Goal: Use online tool/utility: Utilize a website feature to perform a specific function

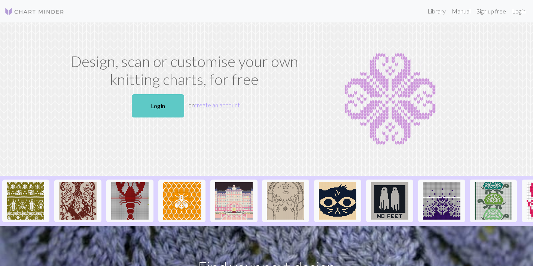
click at [144, 104] on link "Login" at bounding box center [158, 105] width 52 height 23
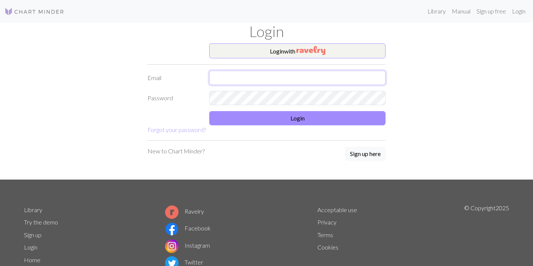
type input "[PERSON_NAME][EMAIL_ADDRESS][DOMAIN_NAME]"
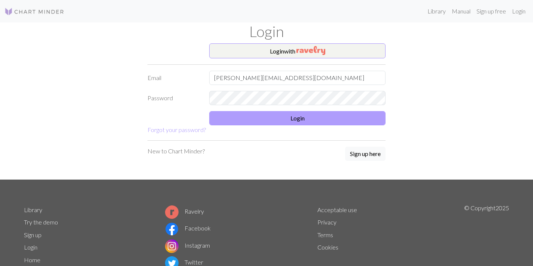
click at [308, 117] on button "Login" at bounding box center [297, 118] width 176 height 14
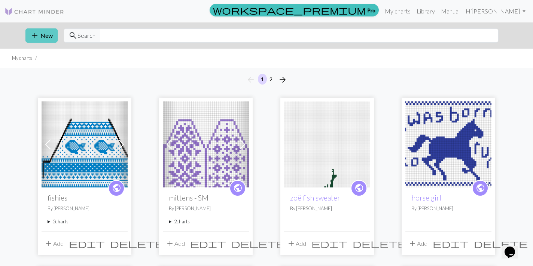
click at [42, 34] on button "add New" at bounding box center [41, 35] width 32 height 14
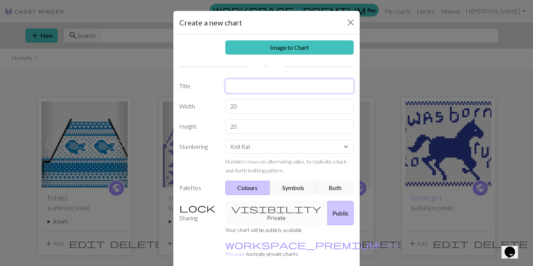
click at [246, 89] on input "text" at bounding box center [289, 86] width 129 height 14
drag, startPoint x: 250, startPoint y: 100, endPoint x: 246, endPoint y: 108, distance: 8.5
click at [246, 108] on input "20" at bounding box center [289, 106] width 129 height 14
click at [236, 87] on input "fresh" at bounding box center [289, 86] width 129 height 14
type input "feesh"
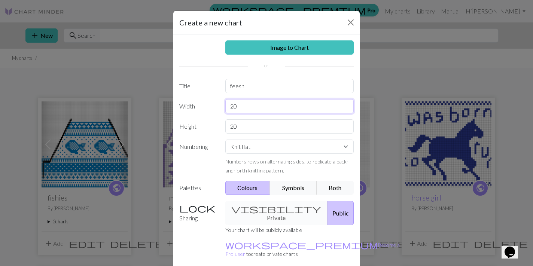
click at [245, 101] on input "20" at bounding box center [289, 106] width 129 height 14
click at [241, 126] on input "20" at bounding box center [289, 126] width 129 height 14
type input "2"
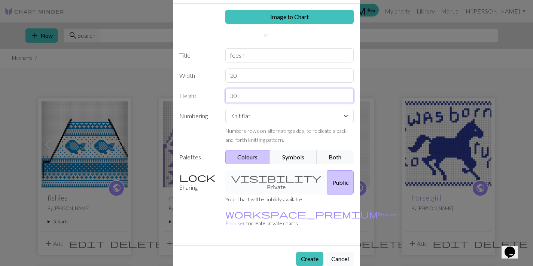
scroll to position [30, 0]
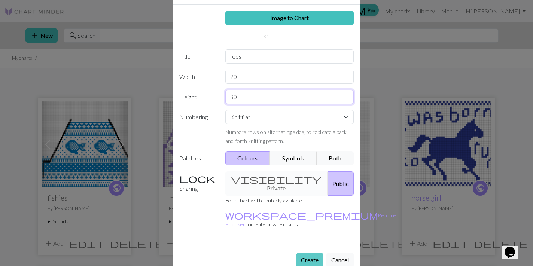
type input "30"
click at [308, 253] on button "Create" at bounding box center [309, 260] width 27 height 14
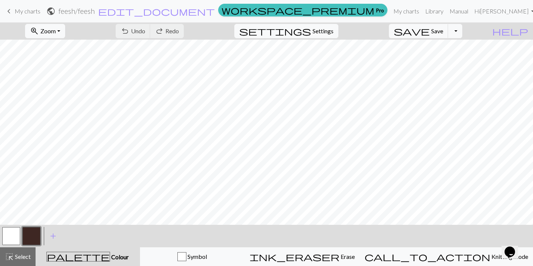
click at [25, 237] on button "button" at bounding box center [31, 236] width 18 height 18
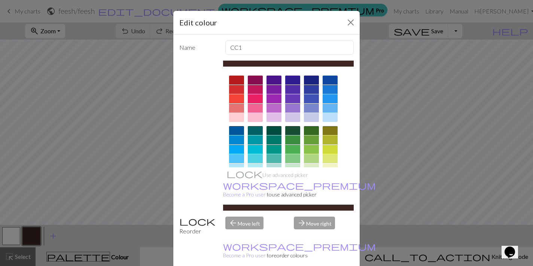
click at [312, 79] on div at bounding box center [311, 80] width 15 height 9
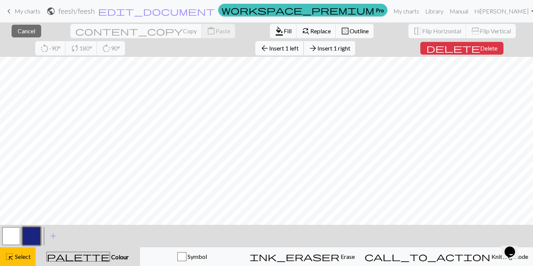
click at [269, 46] on span "Insert 1 left" at bounding box center [284, 48] width 30 height 7
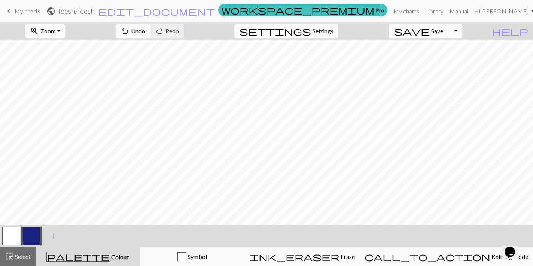
click at [157, 56] on div "zoom_in Zoom Zoom Fit all Fit width Fit height 50% 100% 150% 200% undo Undo Und…" at bounding box center [266, 143] width 533 height 243
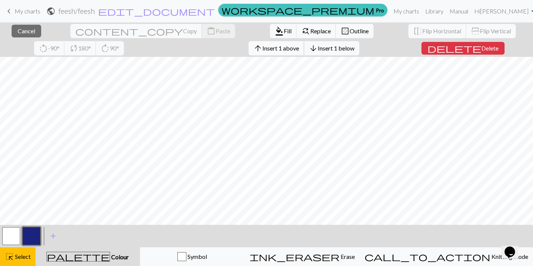
click at [262, 47] on span "Insert 1 above" at bounding box center [280, 48] width 37 height 7
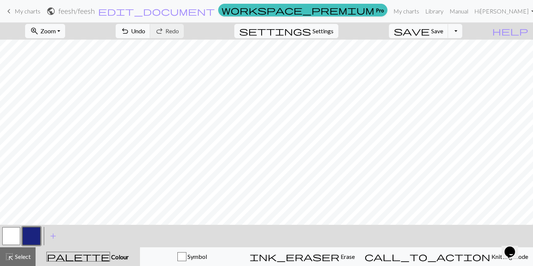
click at [159, 55] on div "zoom_in Zoom Zoom Fit all Fit width Fit height 50% 100% 150% 200% undo Undo Und…" at bounding box center [266, 143] width 533 height 243
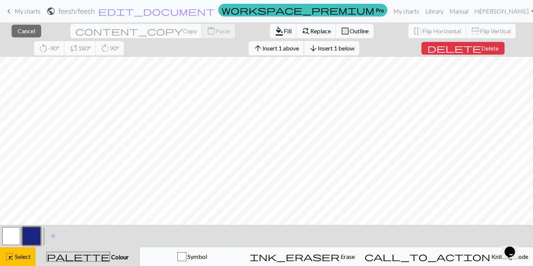
click at [262, 49] on span "Insert 1 above" at bounding box center [280, 48] width 37 height 7
click at [262, 50] on span "Insert 1 above" at bounding box center [280, 48] width 37 height 7
click at [262, 49] on span "Insert 1 above" at bounding box center [280, 48] width 37 height 7
click at [262, 50] on span "Insert 1 above" at bounding box center [280, 48] width 37 height 7
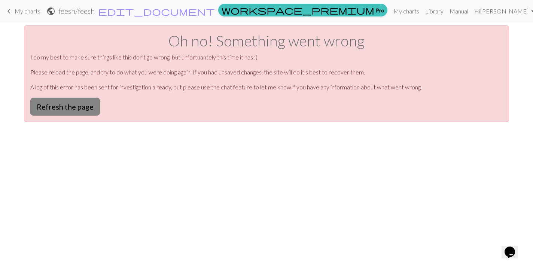
click at [82, 105] on button "Refresh the page" at bounding box center [65, 107] width 70 height 18
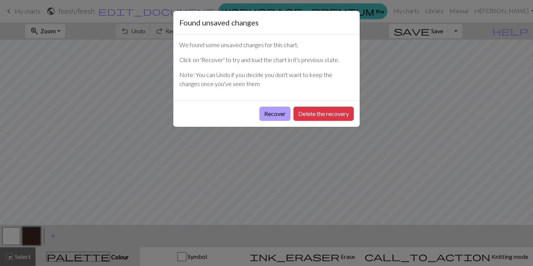
click at [272, 119] on button "Recover" at bounding box center [274, 114] width 31 height 14
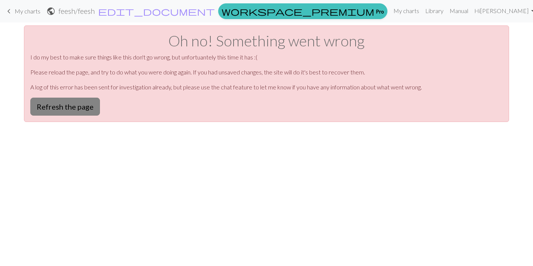
click at [62, 108] on button "Refresh the page" at bounding box center [65, 107] width 70 height 18
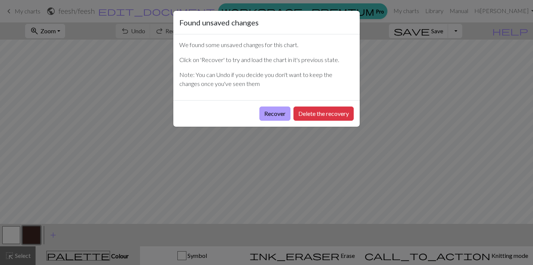
click at [270, 118] on button "Recover" at bounding box center [274, 114] width 31 height 14
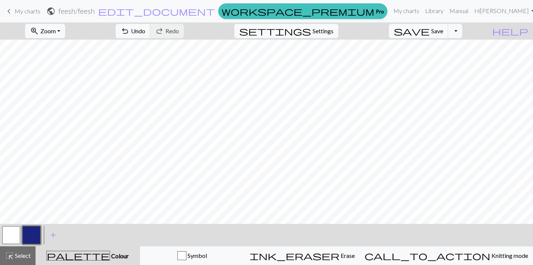
click at [12, 231] on button "button" at bounding box center [11, 235] width 18 height 18
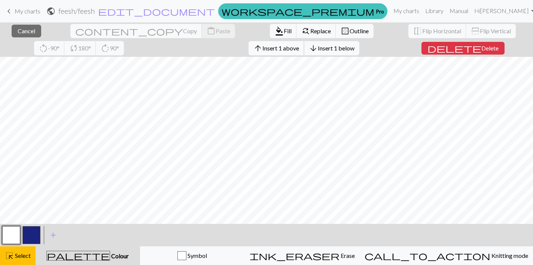
click at [262, 48] on span "Insert 1 above" at bounding box center [280, 48] width 37 height 7
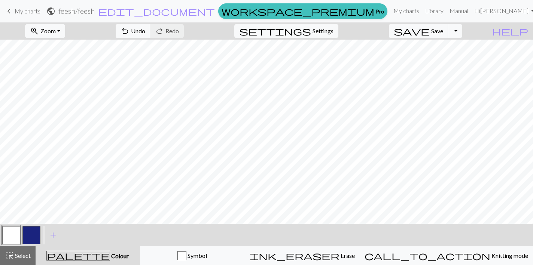
click at [35, 233] on button "button" at bounding box center [31, 235] width 18 height 18
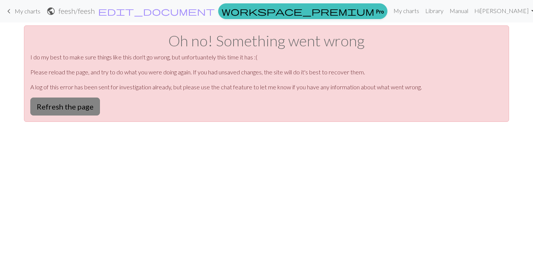
click at [70, 108] on button "Refresh the page" at bounding box center [65, 107] width 70 height 18
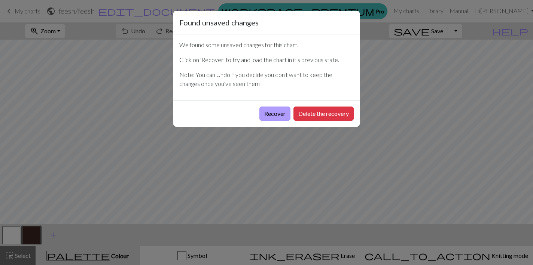
click at [275, 119] on button "Recover" at bounding box center [274, 114] width 31 height 14
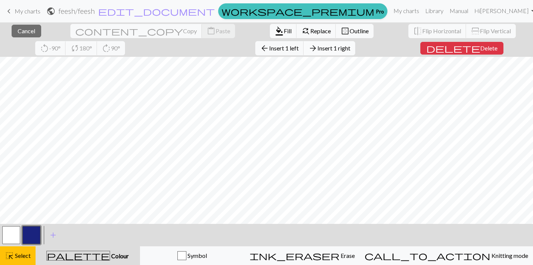
click at [317, 45] on span "Insert 1 right" at bounding box center [333, 48] width 33 height 7
click at [317, 47] on span "Insert 1 right" at bounding box center [333, 48] width 33 height 7
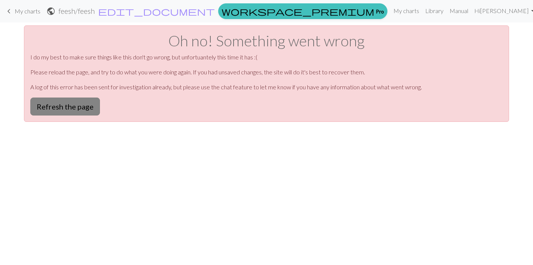
click at [83, 107] on button "Refresh the page" at bounding box center [65, 107] width 70 height 18
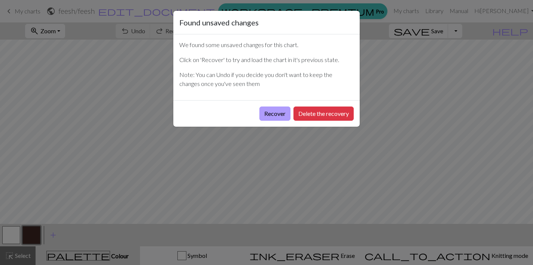
click at [269, 111] on button "Recover" at bounding box center [274, 114] width 31 height 14
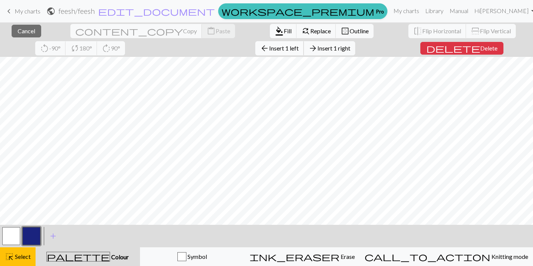
click at [255, 52] on button "arrow_back Insert 1 left" at bounding box center [279, 48] width 49 height 14
click at [269, 46] on span "Insert 1 left" at bounding box center [284, 48] width 30 height 7
click at [255, 53] on button "arrow_back Insert 1 left" at bounding box center [279, 48] width 49 height 14
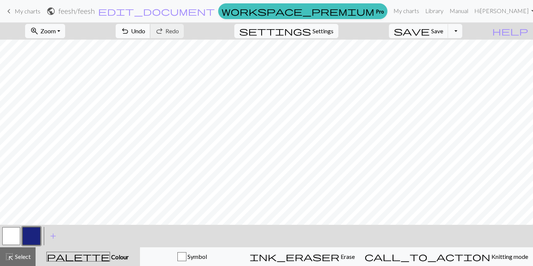
click at [150, 30] on button "undo Undo Undo" at bounding box center [133, 31] width 35 height 14
click at [10, 232] on button "button" at bounding box center [11, 236] width 18 height 18
click at [32, 240] on button "button" at bounding box center [31, 236] width 18 height 18
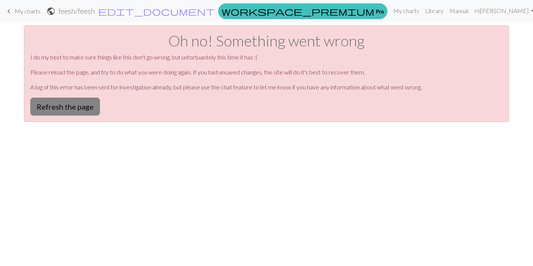
click at [73, 108] on button "Refresh the page" at bounding box center [65, 107] width 70 height 18
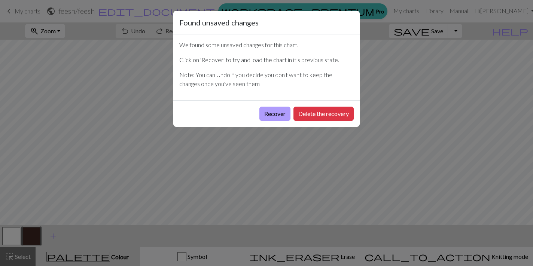
click at [271, 115] on button "Recover" at bounding box center [274, 114] width 31 height 14
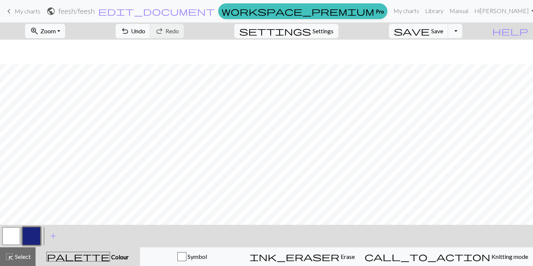
scroll to position [43, 0]
